Goal: Navigation & Orientation: Go to known website

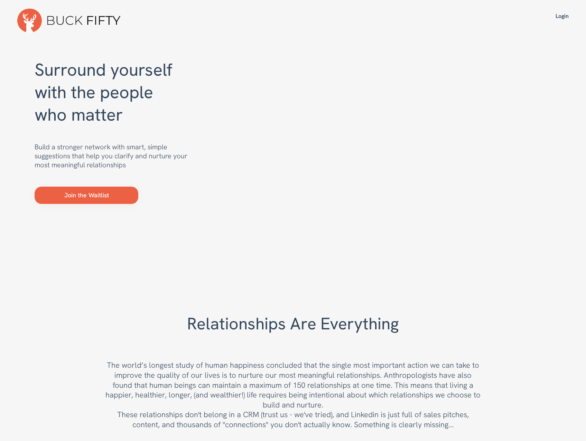
click at [562, 16] on div "Login" at bounding box center [534, 16] width 69 height 8
click at [189, 171] on div "Surround yourself with the people who matter Build a stronger network with smar…" at bounding box center [293, 159] width 517 height 203
